Goal: Information Seeking & Learning: Learn about a topic

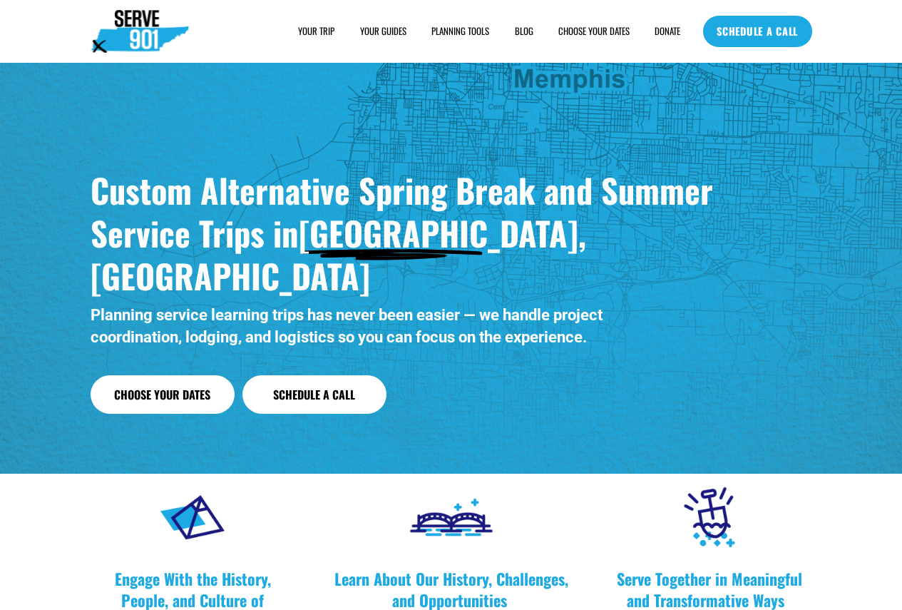
click at [168, 375] on link "Choose Your Dates" at bounding box center [163, 394] width 144 height 39
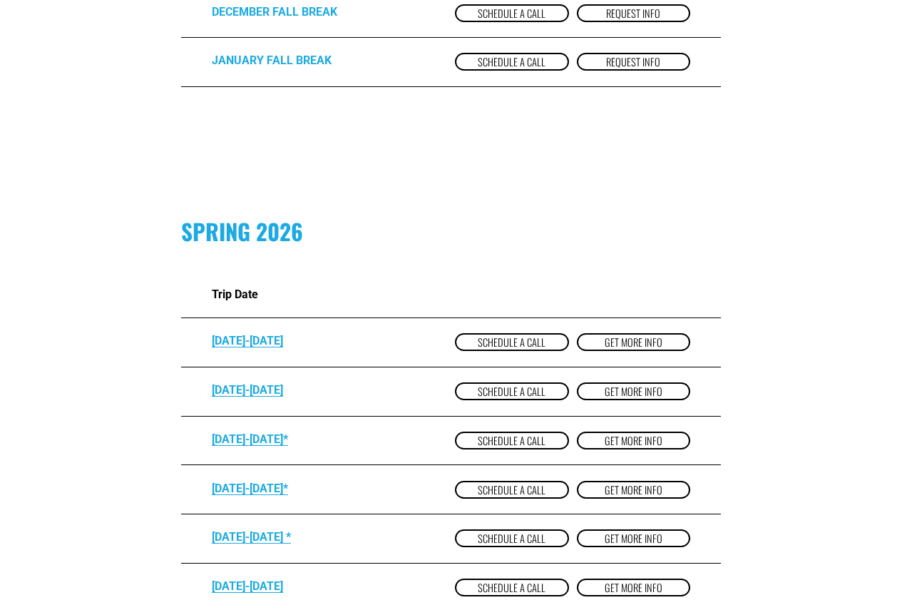
scroll to position [642, 0]
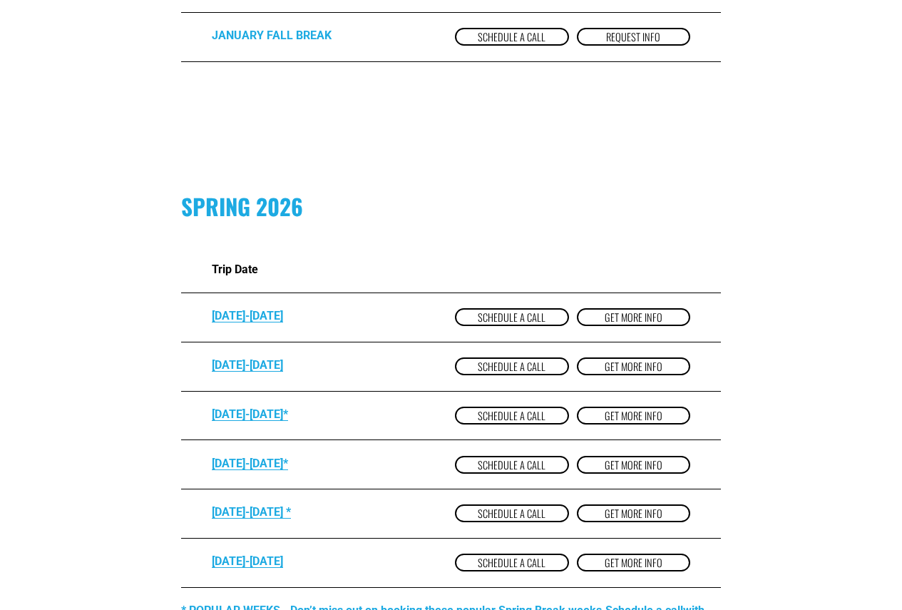
click at [270, 468] on strong "[DATE]-[DATE]*" at bounding box center [250, 463] width 76 height 14
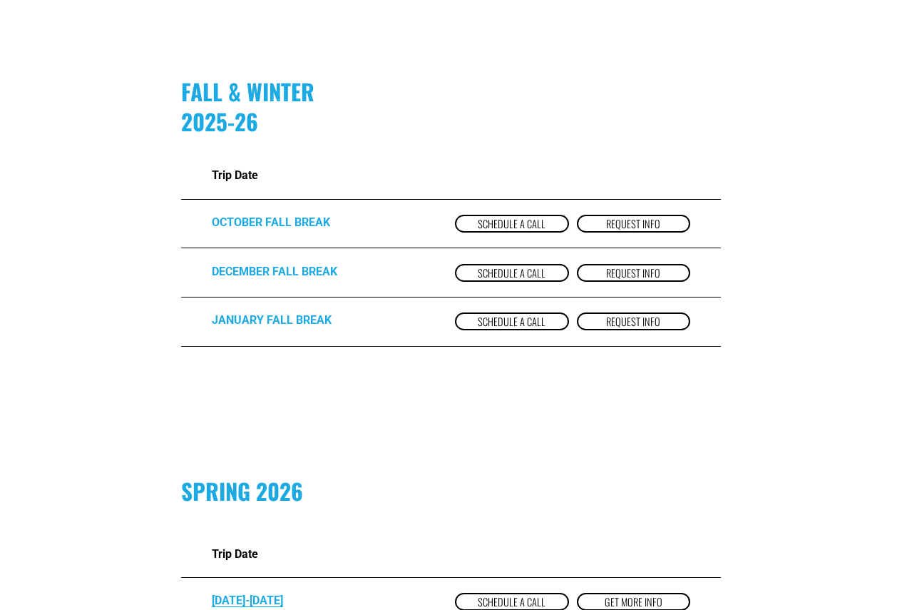
scroll to position [357, 0]
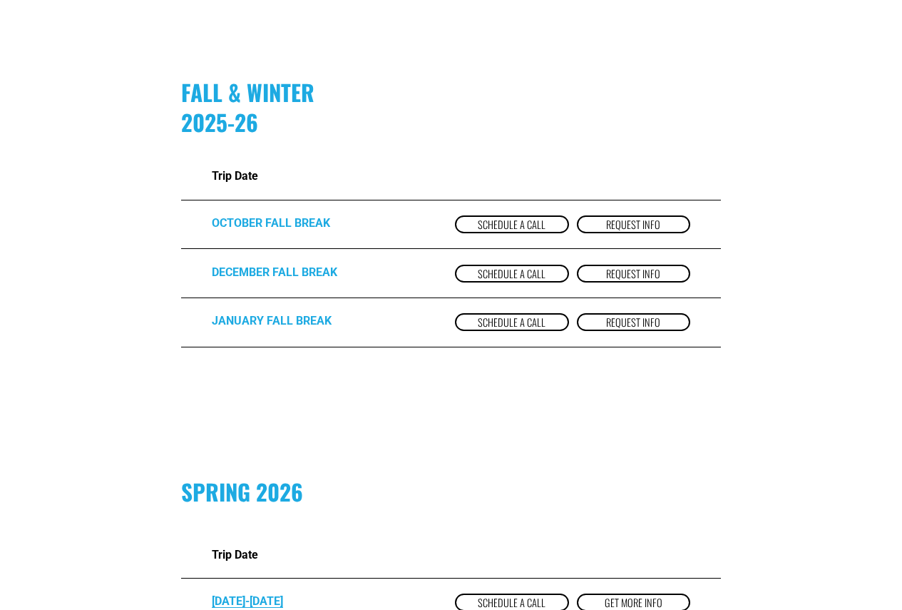
click at [614, 326] on link "Request Info" at bounding box center [634, 322] width 114 height 18
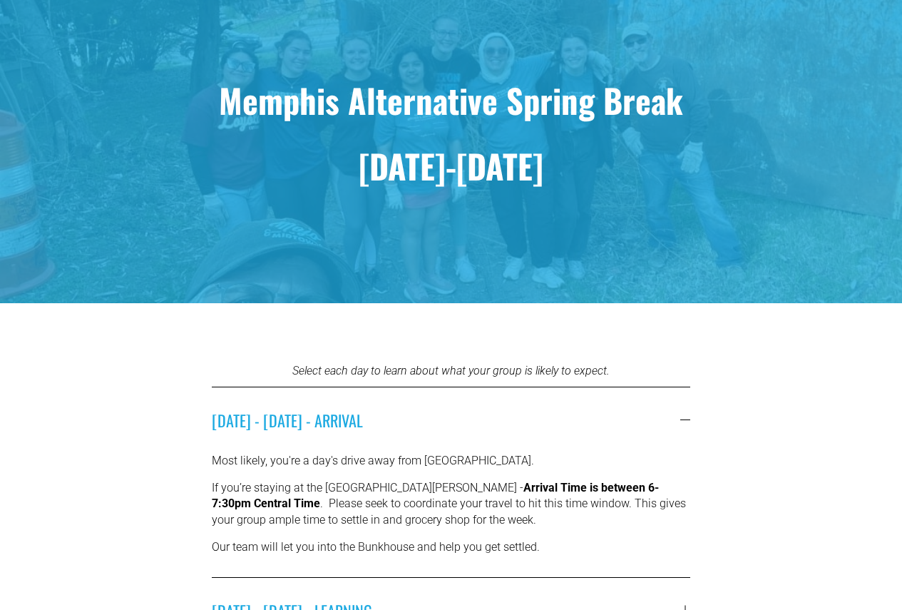
scroll to position [285, 0]
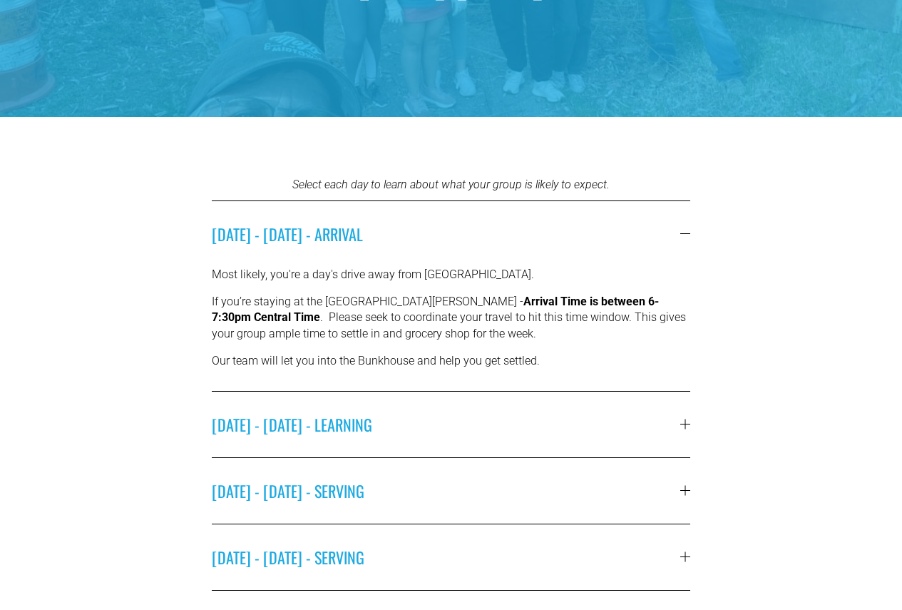
click at [680, 431] on button "SUNDAY - MARCH 15 - LEARNING" at bounding box center [451, 425] width 479 height 66
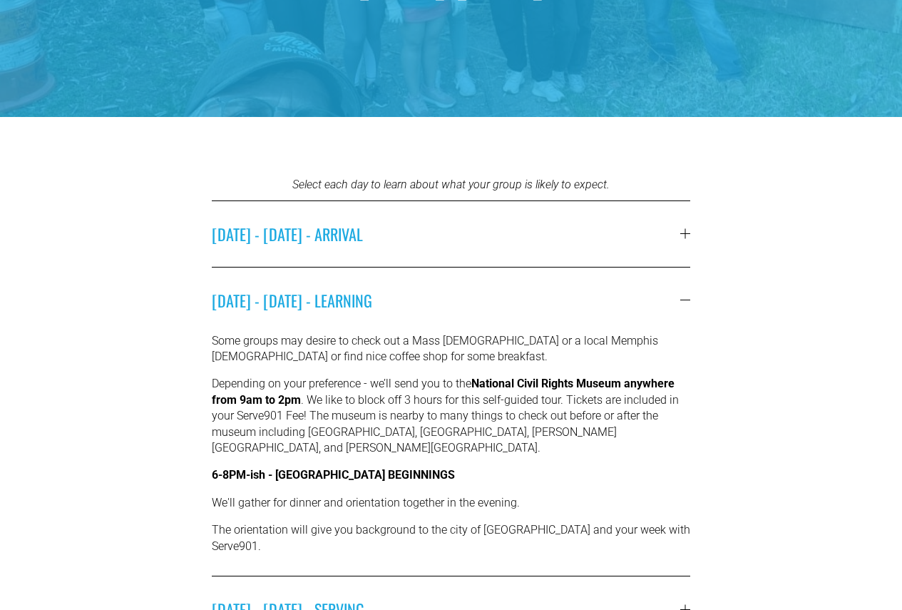
click at [681, 302] on div at bounding box center [685, 300] width 10 height 10
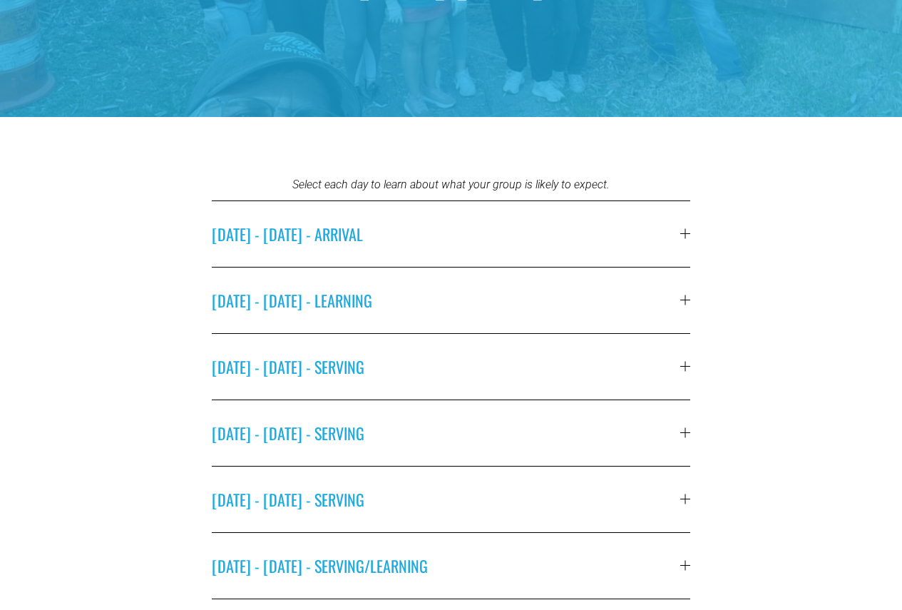
click at [681, 302] on div at bounding box center [685, 300] width 10 height 10
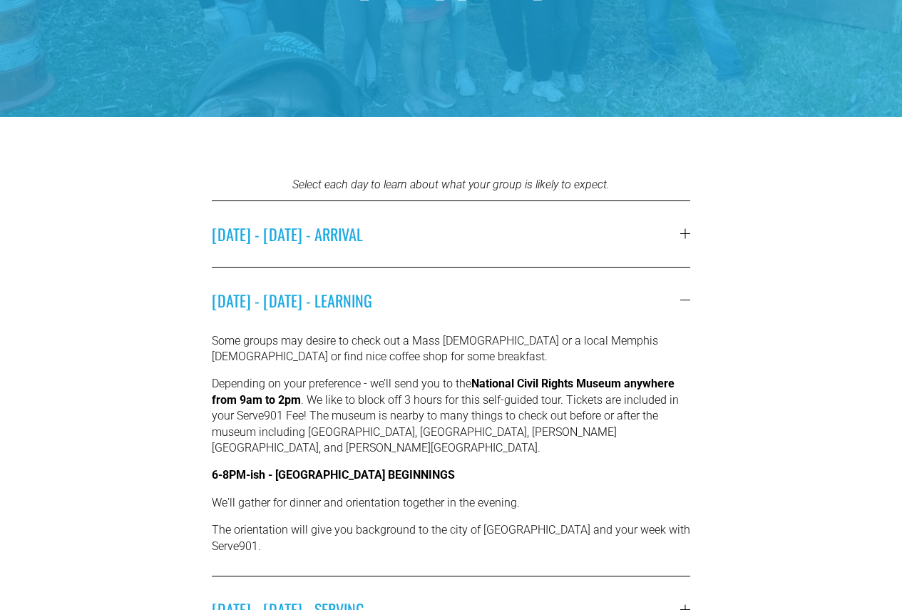
click at [681, 302] on div at bounding box center [685, 300] width 10 height 10
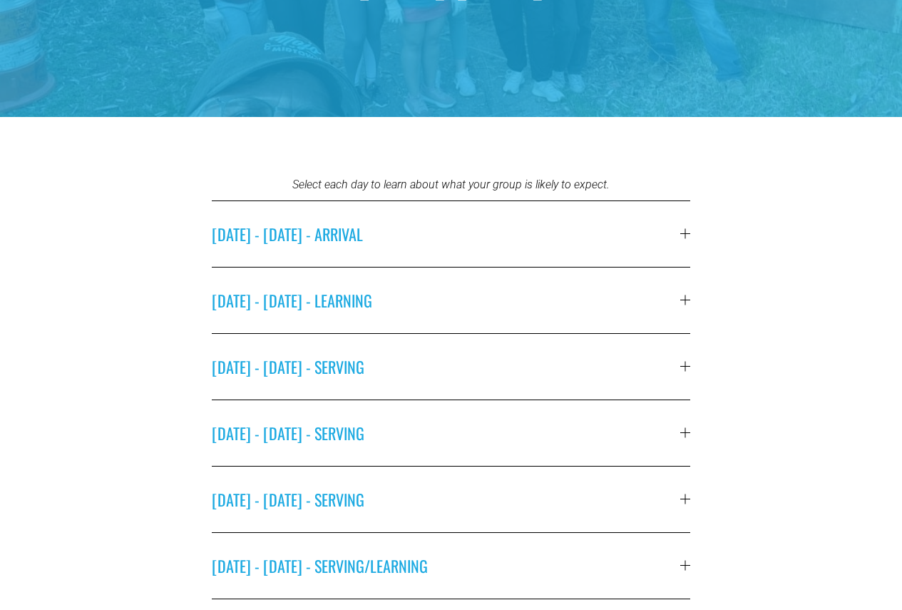
click at [685, 362] on div at bounding box center [685, 367] width 1 height 10
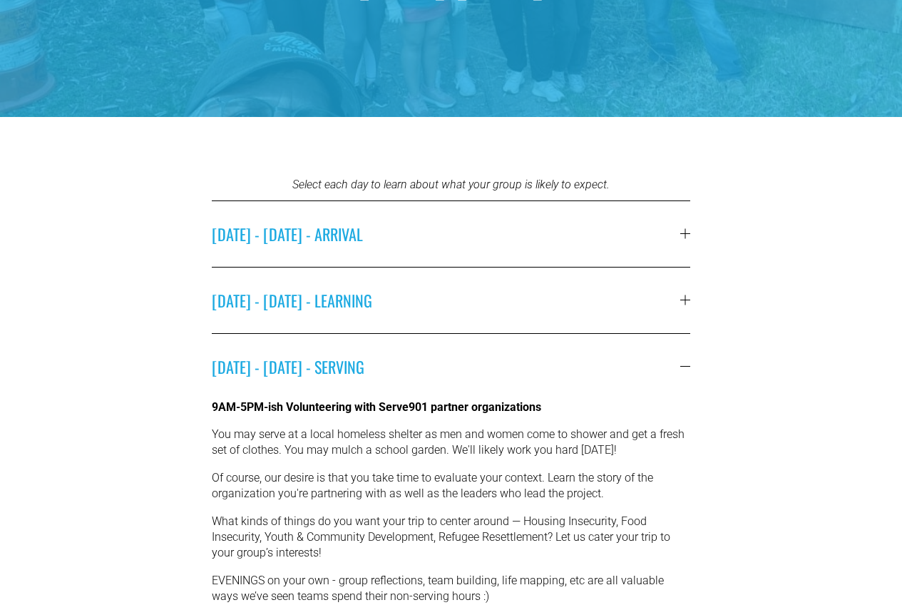
click at [686, 367] on div at bounding box center [685, 366] width 10 height 1
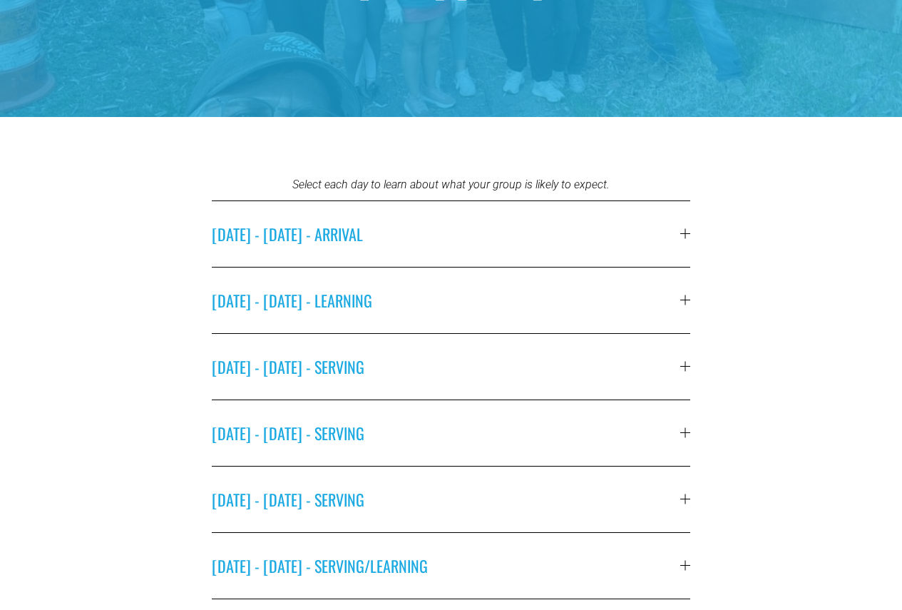
click at [681, 431] on div at bounding box center [685, 433] width 10 height 10
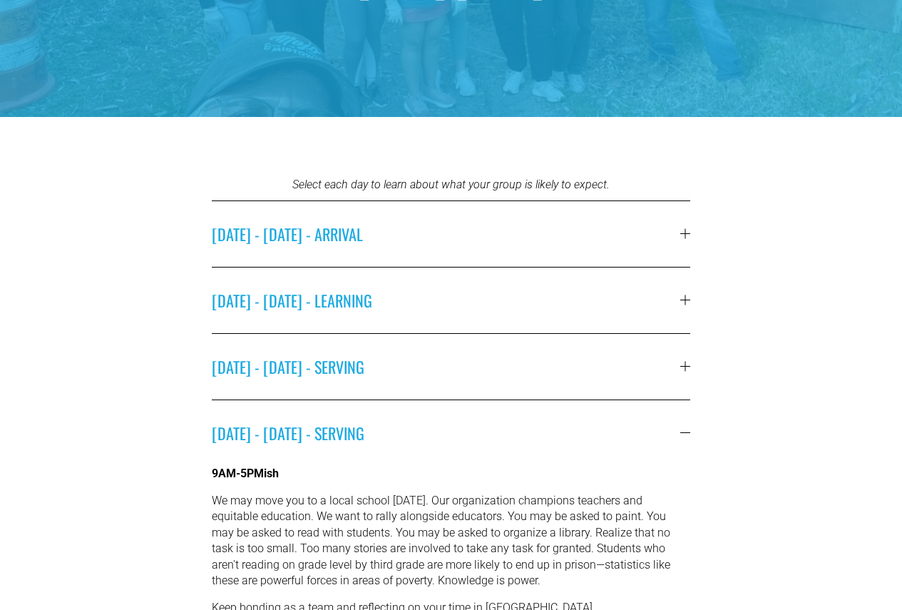
click at [681, 431] on div at bounding box center [685, 433] width 10 height 10
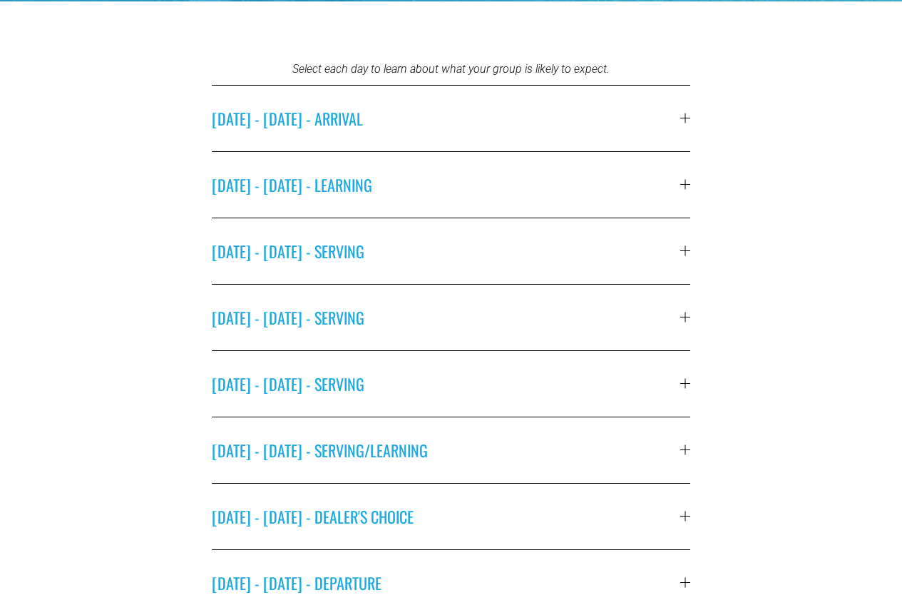
scroll to position [428, 0]
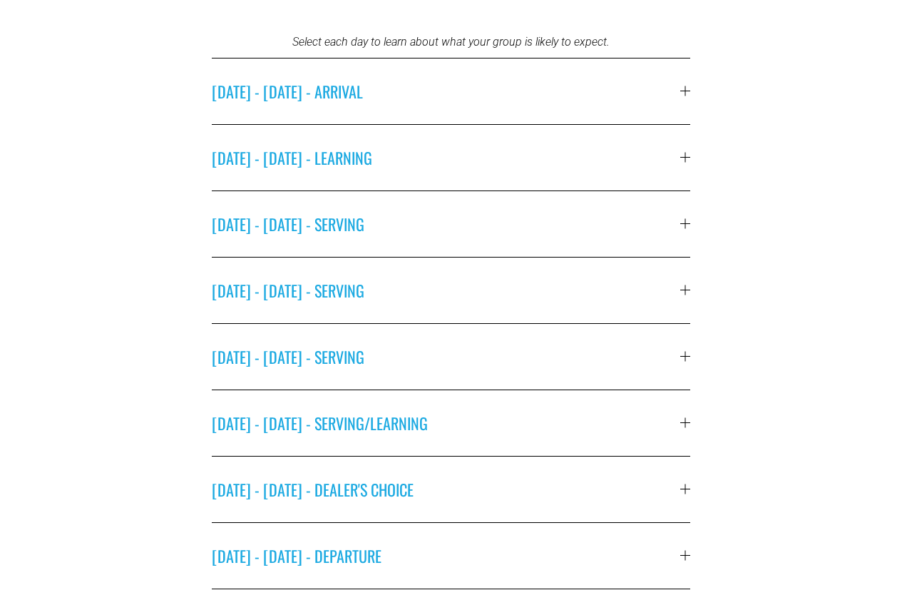
click at [687, 357] on div at bounding box center [685, 356] width 10 height 1
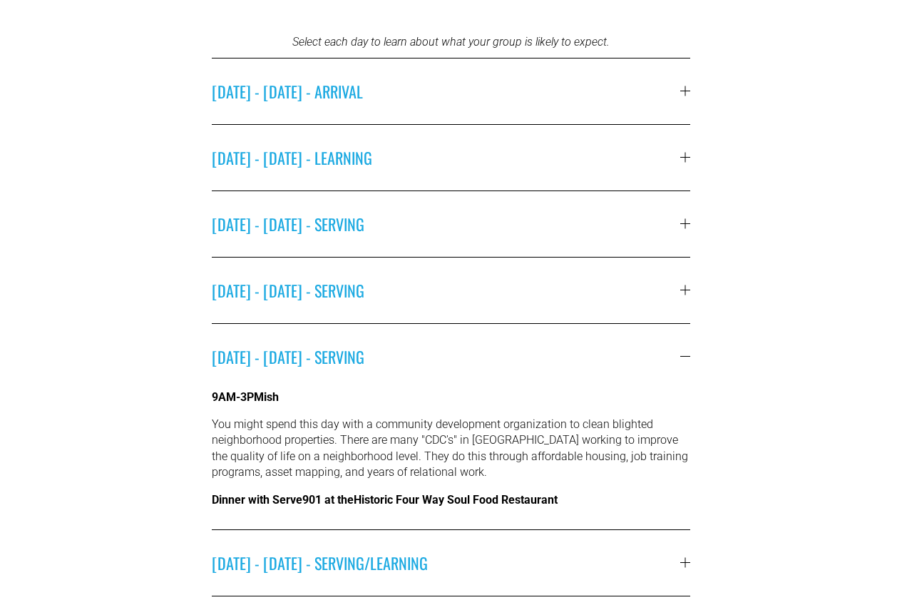
click at [680, 352] on div at bounding box center [685, 357] width 10 height 10
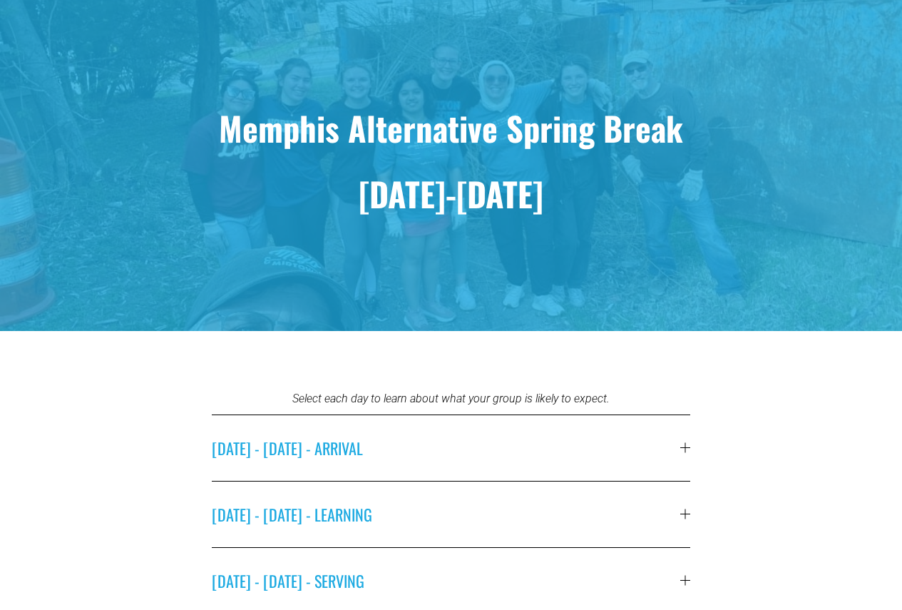
scroll to position [0, 0]
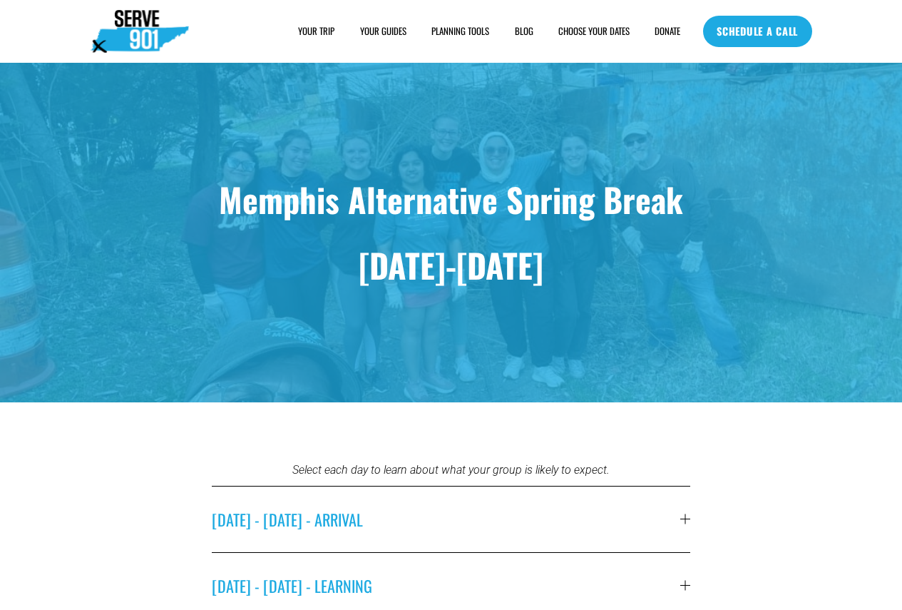
click at [0, 0] on span "FAQs" at bounding box center [0, 0] width 0 height 0
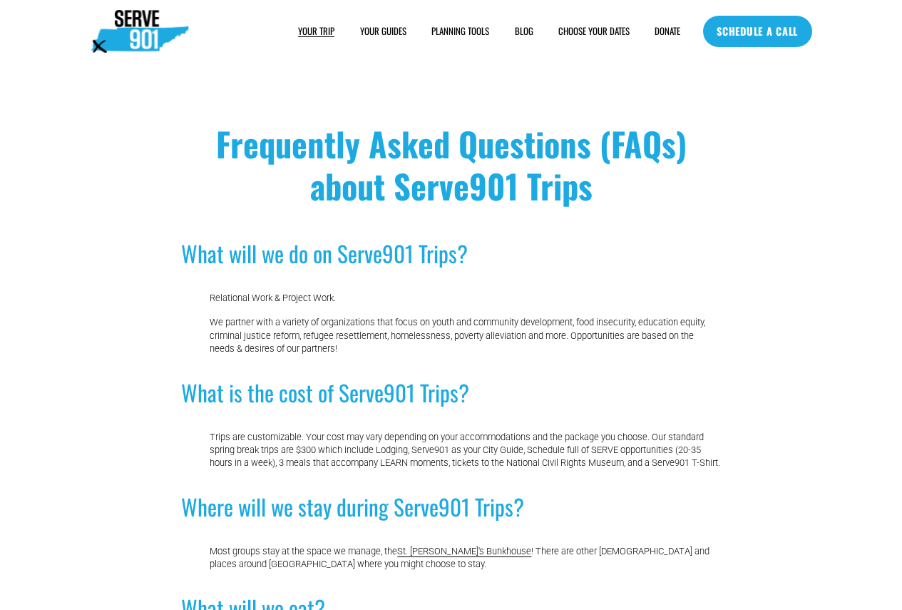
click at [505, 437] on p "Trips are customizable. Your cost may vary depending on your accommodations and…" at bounding box center [465, 450] width 511 height 39
click at [750, 39] on link "SCHEDULE A CALL" at bounding box center [757, 31] width 109 height 31
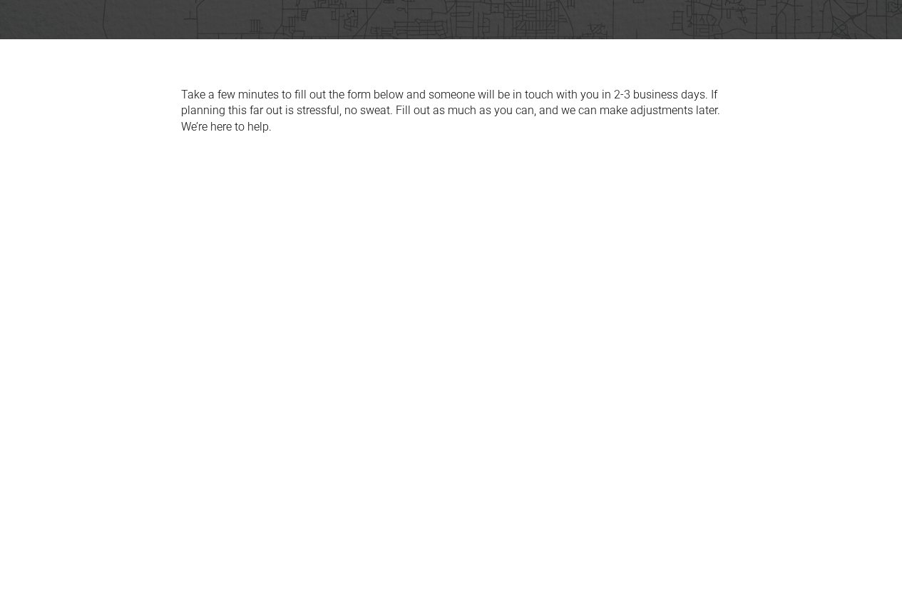
scroll to position [571, 0]
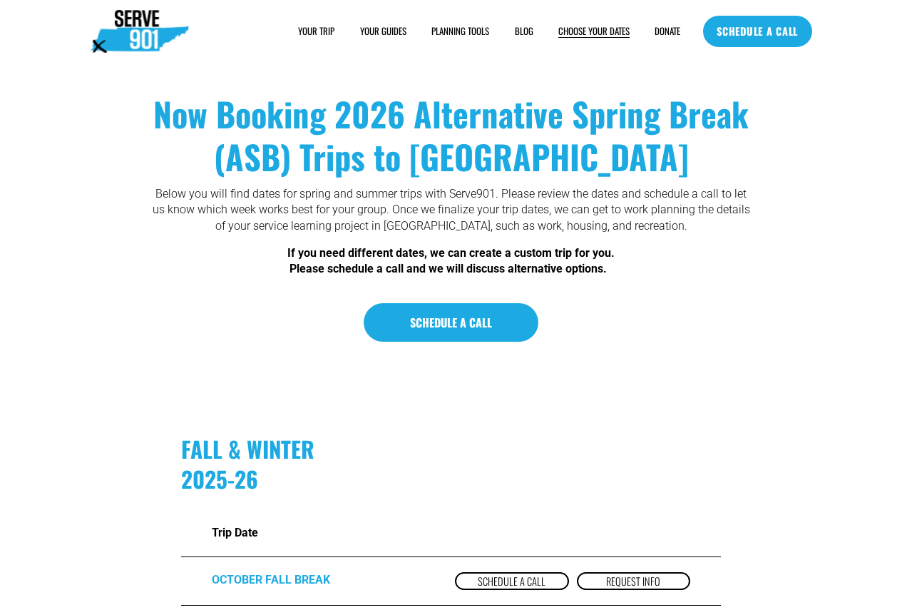
click at [306, 29] on span "YOUR TRIP" at bounding box center [316, 31] width 36 height 13
click at [135, 44] on img at bounding box center [140, 31] width 98 height 43
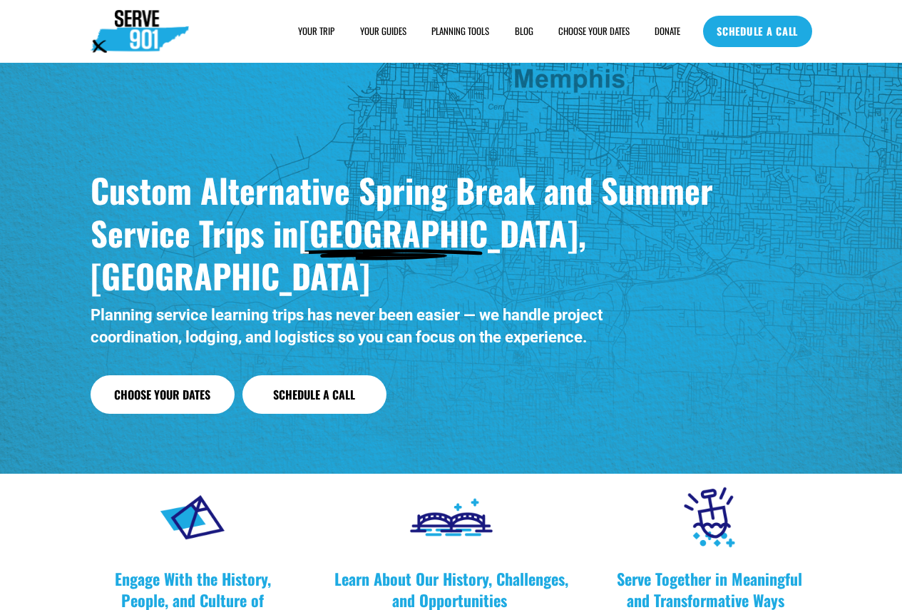
click at [0, 0] on span "SAMPLE SCHEDULE" at bounding box center [0, 0] width 0 height 0
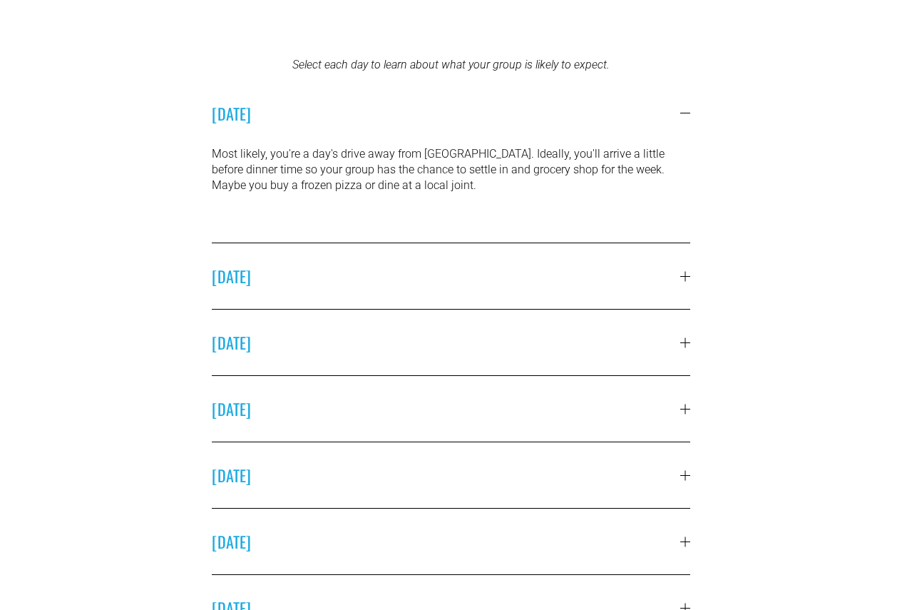
scroll to position [428, 0]
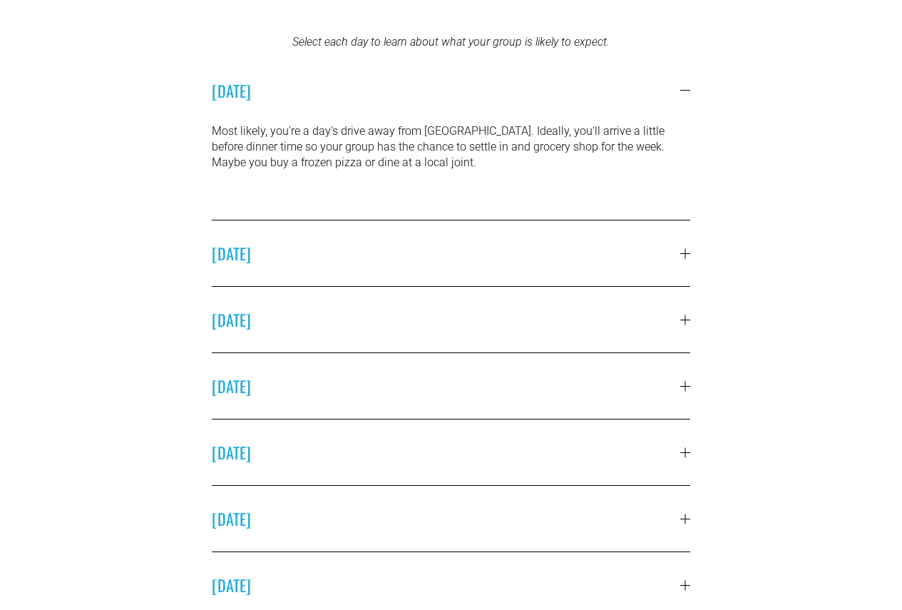
click at [681, 253] on div at bounding box center [685, 253] width 10 height 1
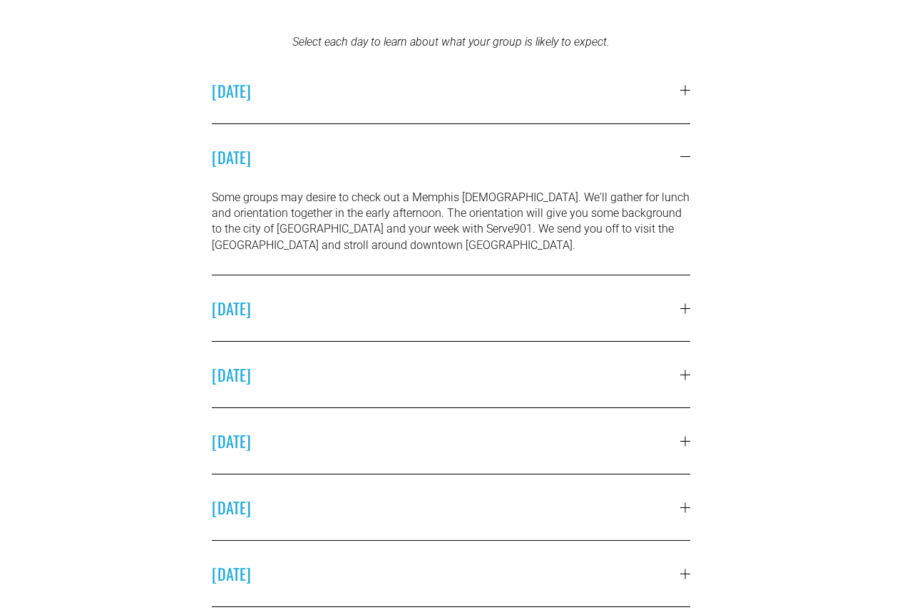
click at [687, 312] on div at bounding box center [685, 308] width 10 height 10
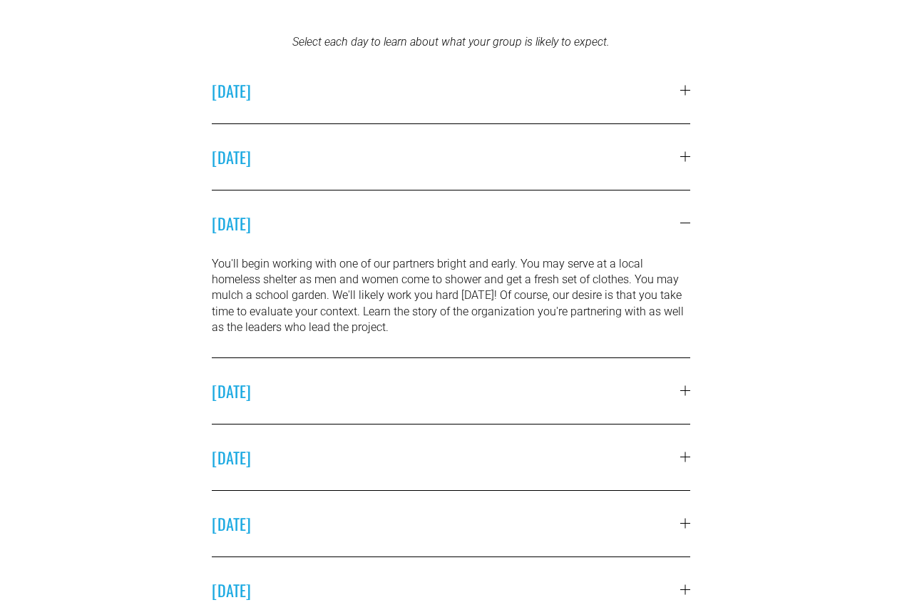
click at [675, 222] on span "[DATE]" at bounding box center [446, 223] width 469 height 23
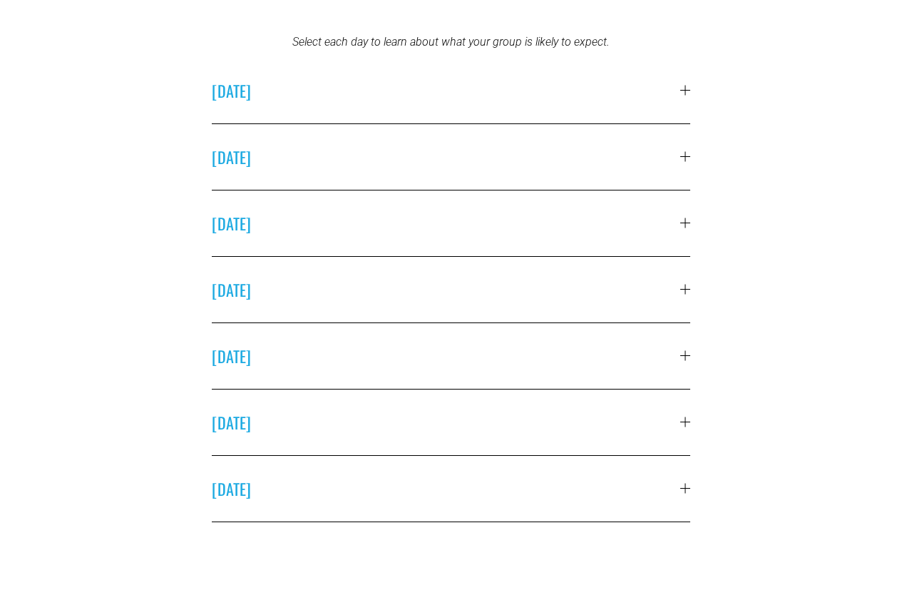
click at [685, 285] on div at bounding box center [685, 290] width 10 height 10
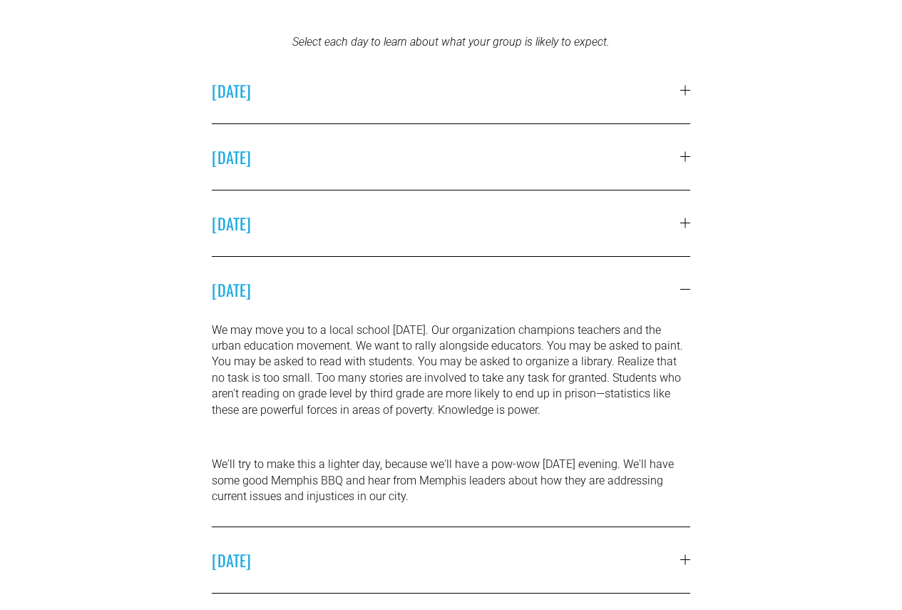
scroll to position [499, 0]
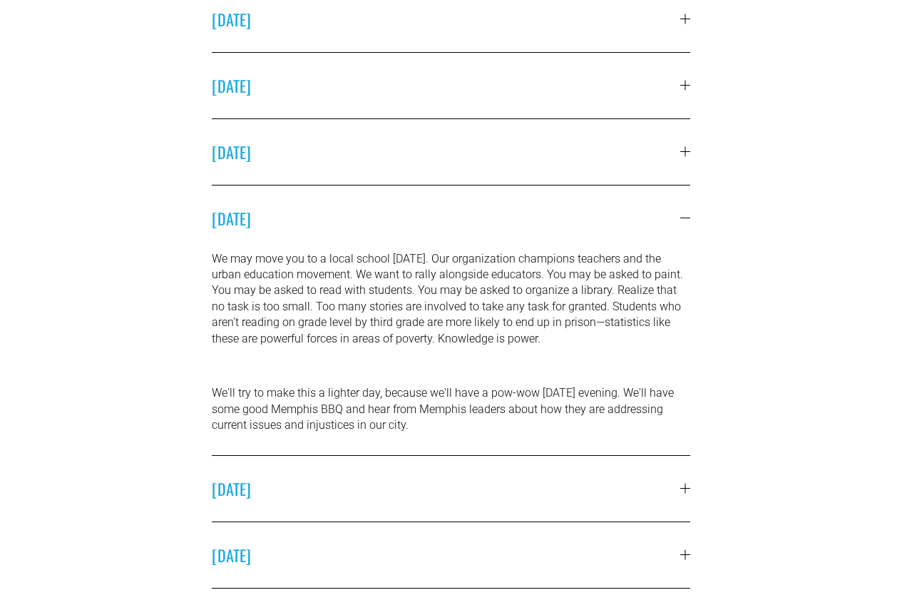
click at [677, 151] on span "[DATE]" at bounding box center [446, 151] width 469 height 23
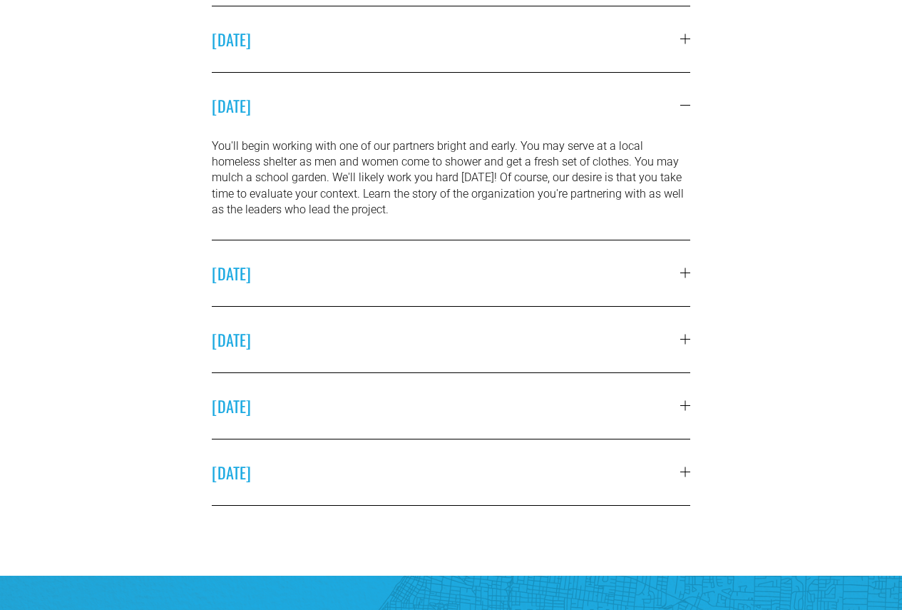
scroll to position [571, 0]
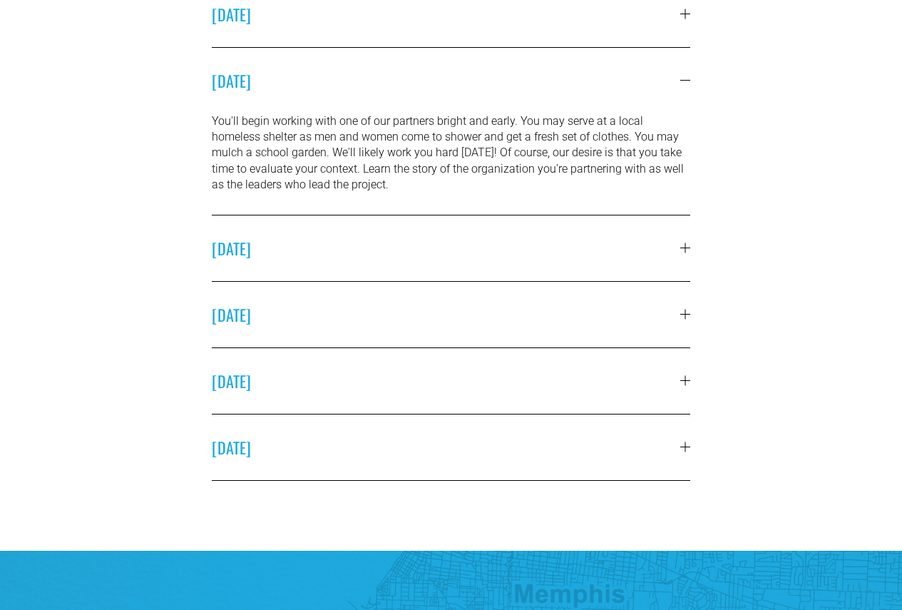
click at [682, 307] on button "[DATE]" at bounding box center [451, 315] width 479 height 66
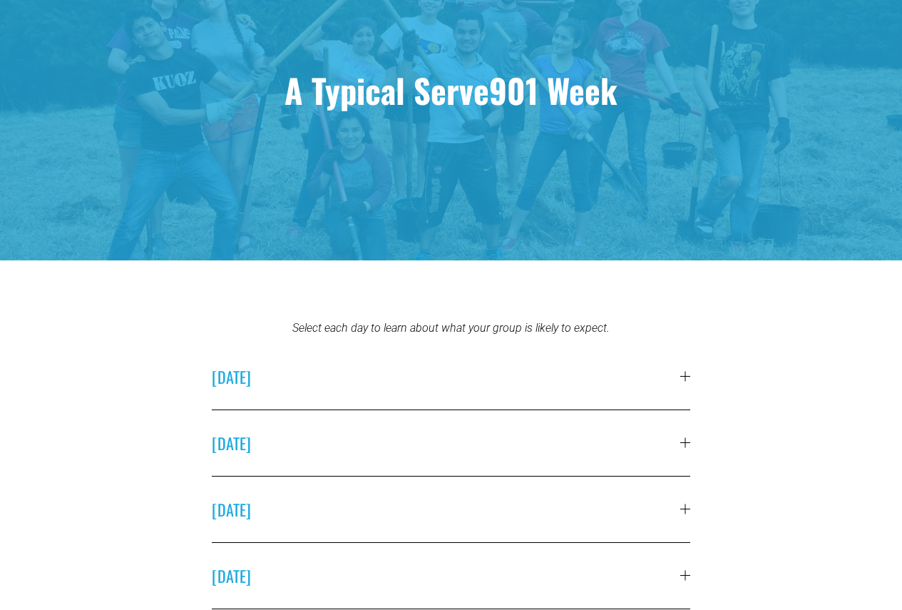
scroll to position [0, 0]
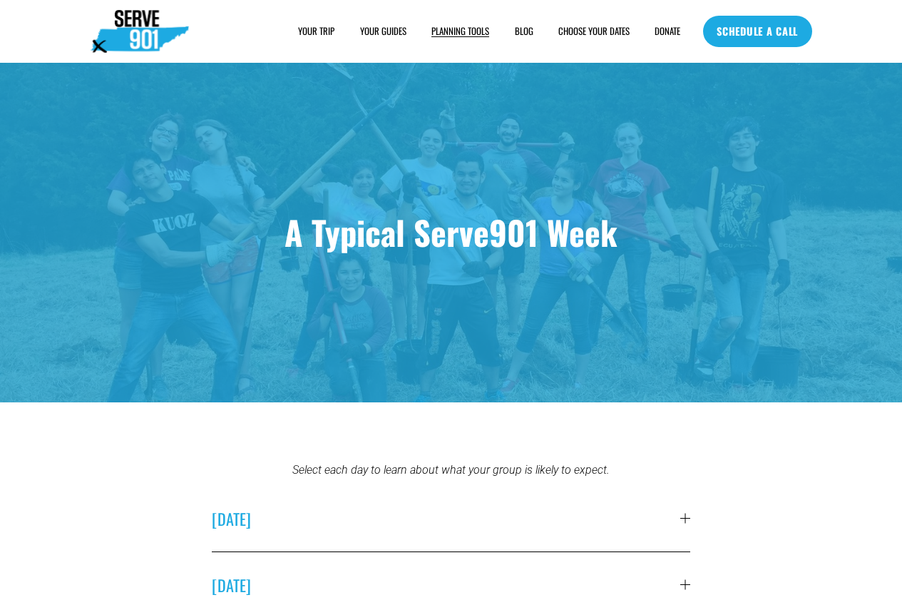
click at [0, 0] on span "FAQs" at bounding box center [0, 0] width 0 height 0
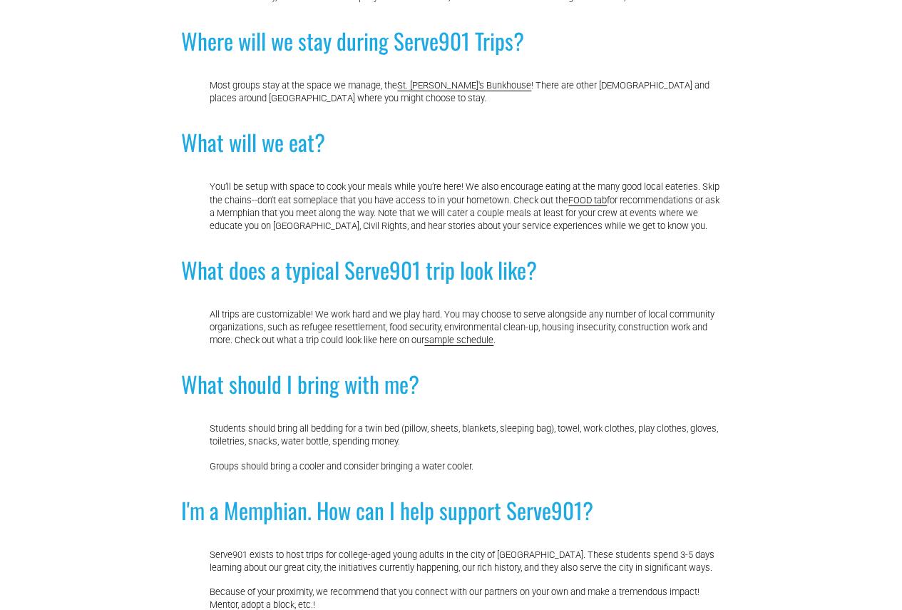
scroll to position [499, 0]
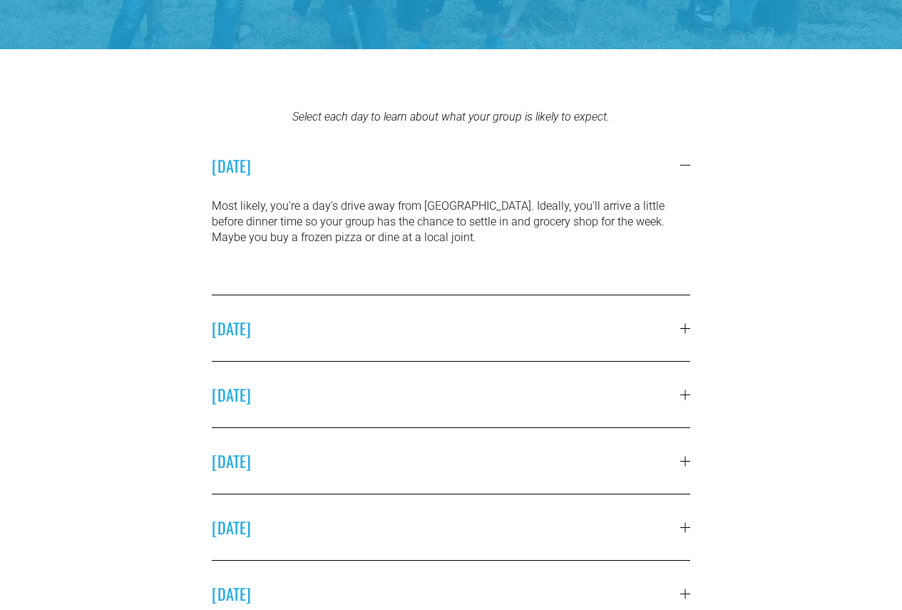
scroll to position [357, 0]
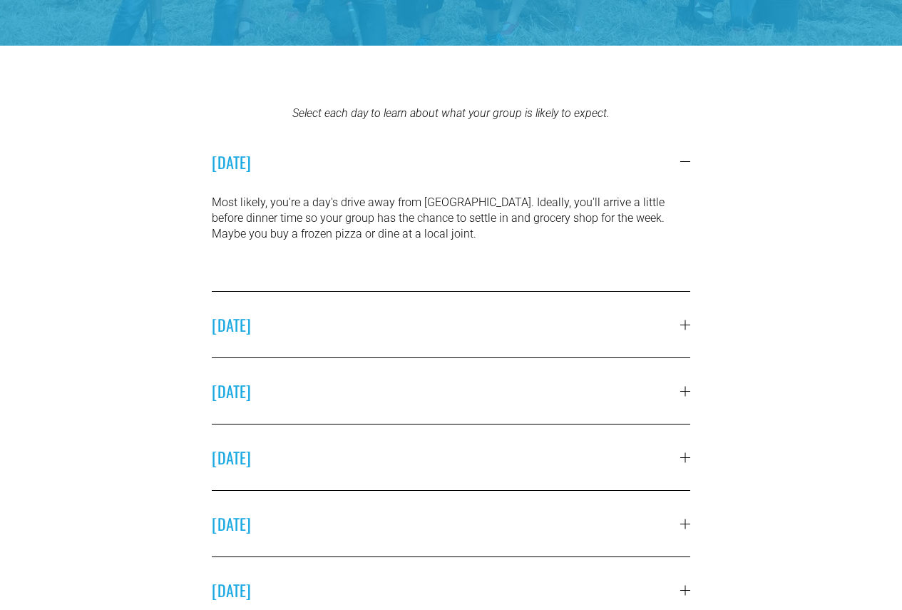
click at [670, 380] on span "MONDAY" at bounding box center [446, 390] width 469 height 23
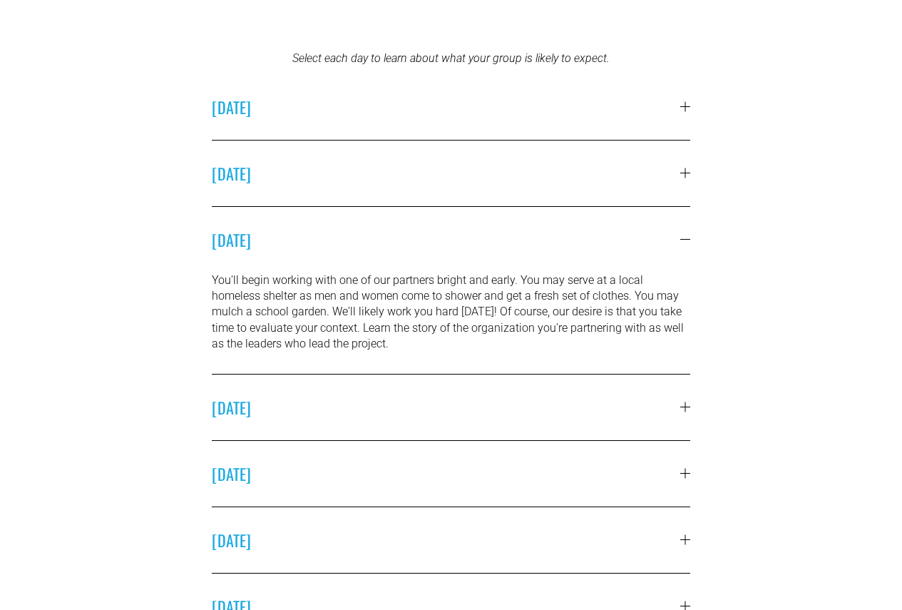
scroll to position [571, 0]
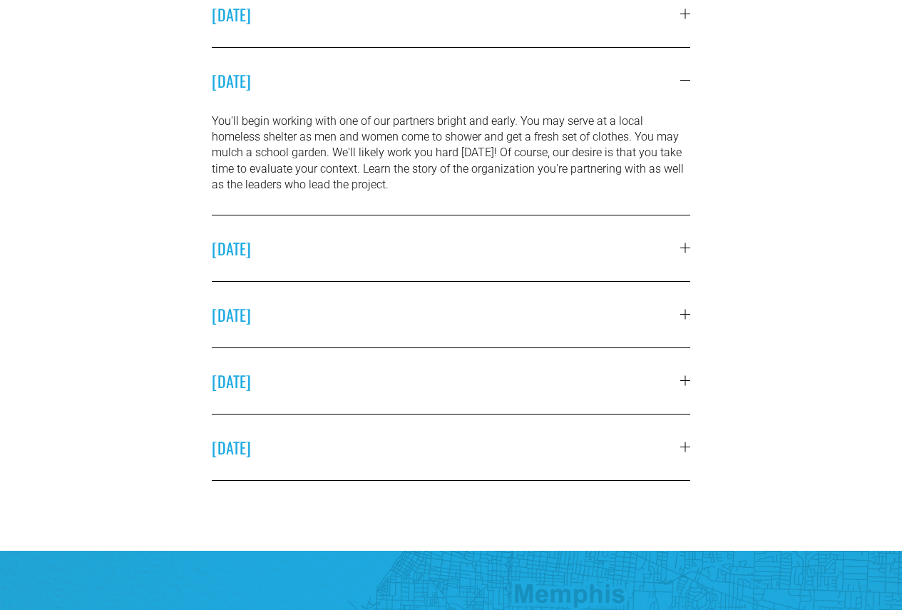
click at [682, 319] on div at bounding box center [685, 314] width 10 height 10
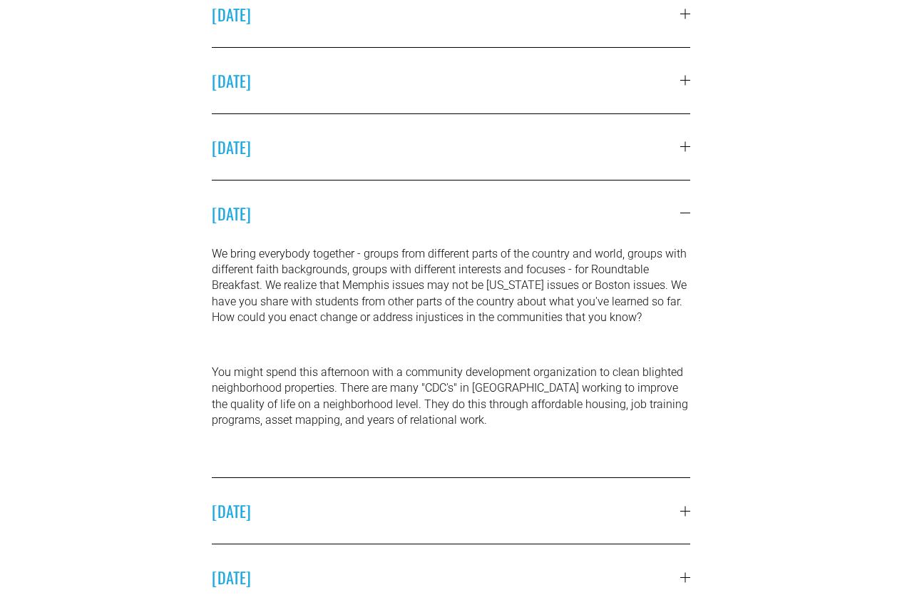
click at [687, 212] on div at bounding box center [685, 213] width 10 height 10
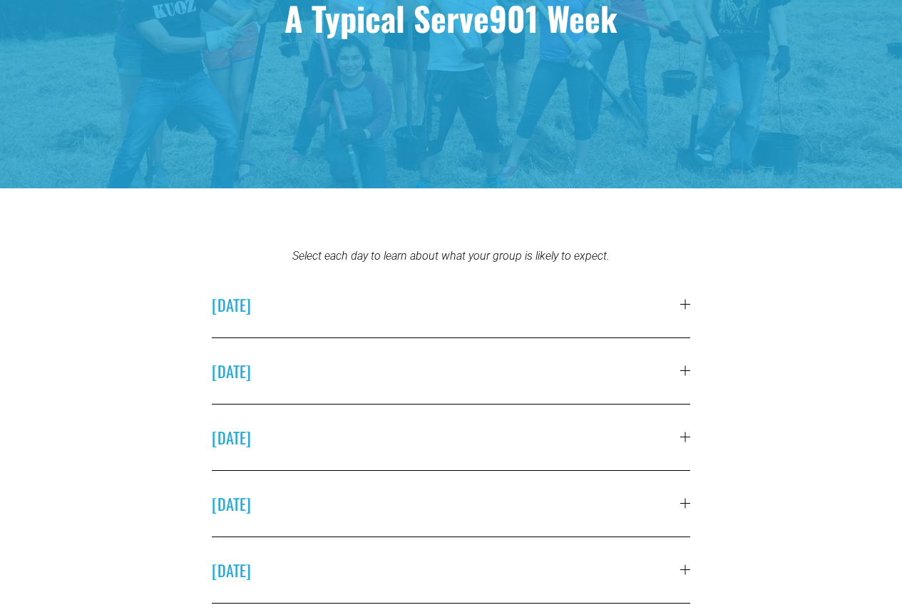
scroll to position [0, 0]
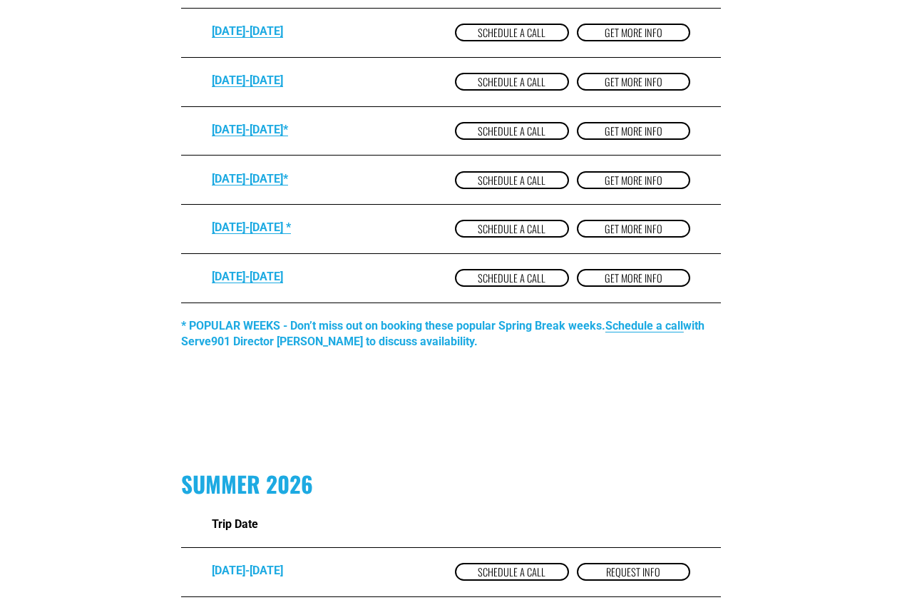
scroll to position [927, 0]
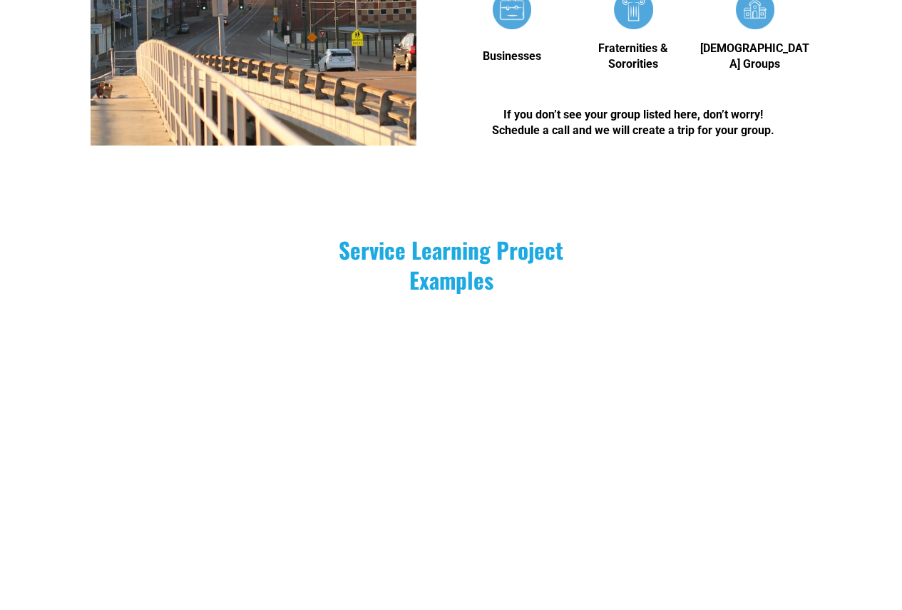
scroll to position [1141, 0]
